Goal: Information Seeking & Learning: Learn about a topic

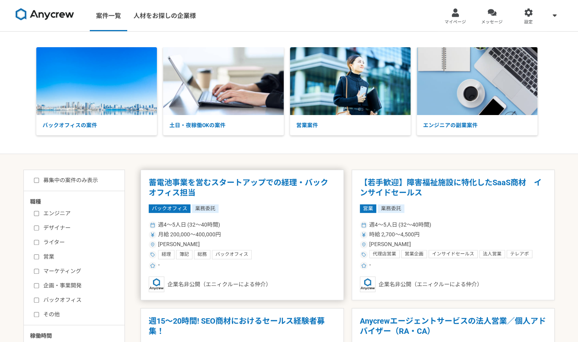
drag, startPoint x: 0, startPoint y: 0, endPoint x: 242, endPoint y: 183, distance: 303.4
click at [242, 183] on h1 "蓄電池事業を営むスタートアップでの経理・バックオフィス担当" at bounding box center [242, 188] width 187 height 20
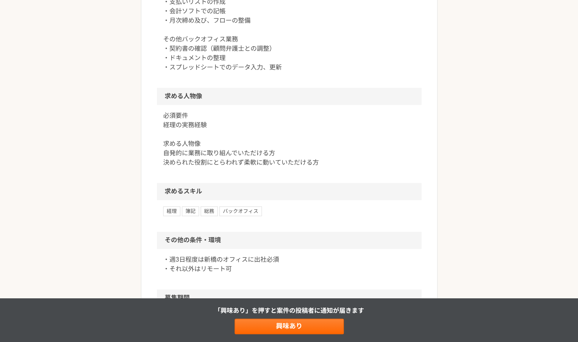
scroll to position [549, 0]
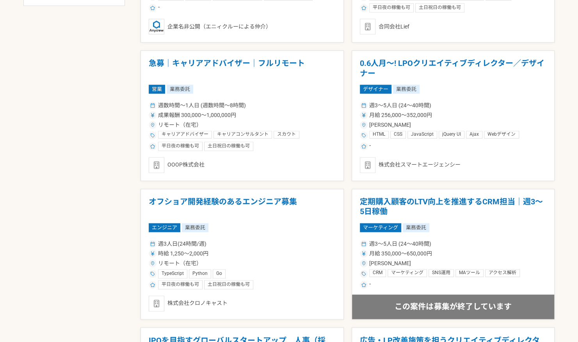
scroll to position [535, 0]
click at [258, 68] on h1 "急募｜キャリアアドバイザー｜フルリモート" at bounding box center [242, 68] width 187 height 20
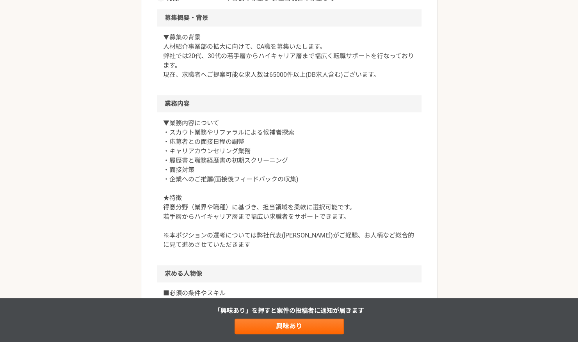
scroll to position [225, 0]
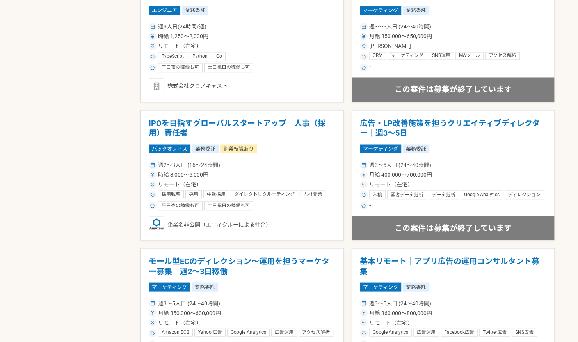
scroll to position [805, 0]
